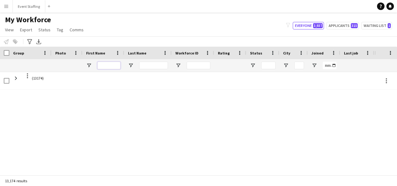
click at [110, 65] on input "First Name Filter Input" at bounding box center [108, 65] width 23 height 7
paste input "**********"
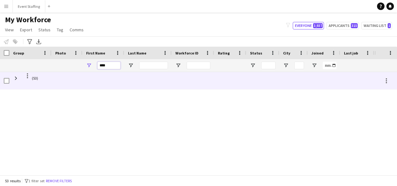
type input "****"
click at [39, 78] on span "(53)" at bounding box center [30, 78] width 35 height 12
click at [27, 76] on div at bounding box center [27, 75] width 1 height 1
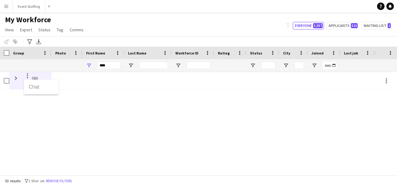
click at [17, 80] on div at bounding box center [198, 93] width 397 height 186
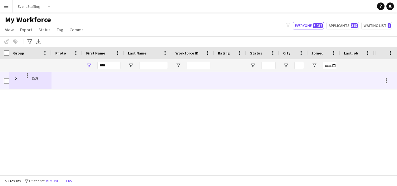
click at [17, 80] on span at bounding box center [16, 78] width 6 height 6
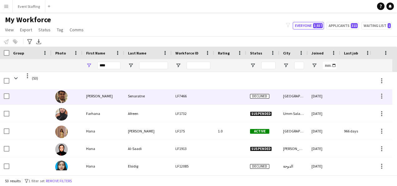
scroll to position [55, 0]
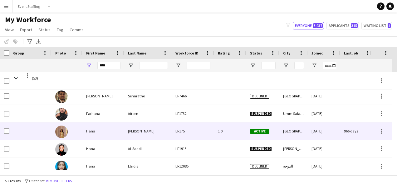
click at [97, 131] on div "Hana" at bounding box center [103, 130] width 42 height 17
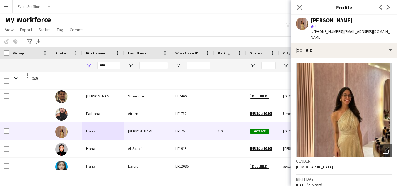
click at [330, 3] on h3 "Profile" at bounding box center [344, 7] width 106 height 8
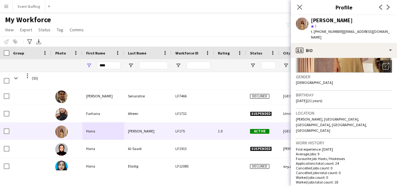
scroll to position [84, 0]
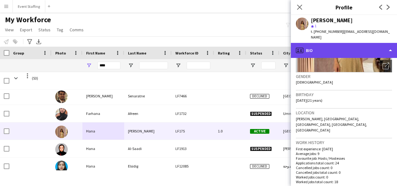
click at [320, 51] on div "profile Bio" at bounding box center [344, 50] width 106 height 15
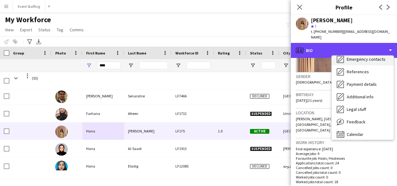
scroll to position [59, 0]
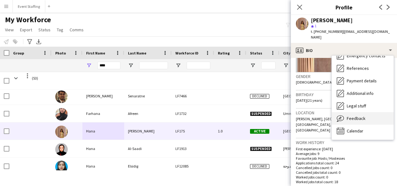
click at [367, 117] on div "Feedback Feedback" at bounding box center [363, 118] width 62 height 12
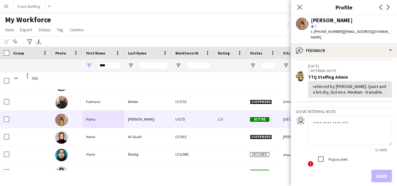
scroll to position [0, 0]
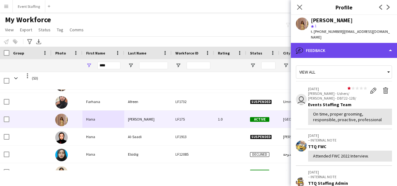
click at [323, 52] on div "bubble-pencil Feedback" at bounding box center [344, 50] width 106 height 15
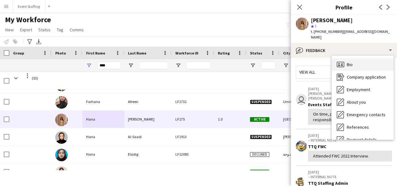
click at [349, 64] on span "Bio" at bounding box center [350, 65] width 6 height 6
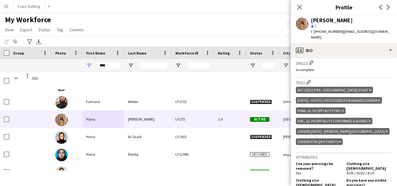
scroll to position [247, 0]
